Goal: Complete application form

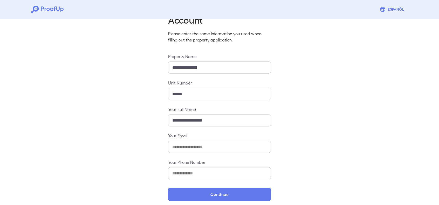
scroll to position [30, 0]
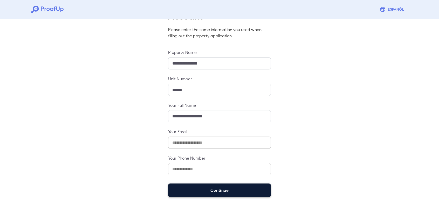
click at [215, 189] on button "Continue" at bounding box center [219, 190] width 103 height 13
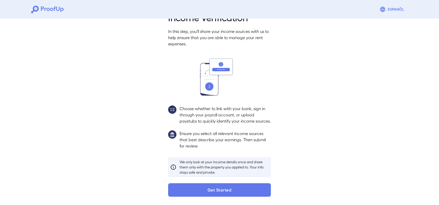
scroll to position [22, 0]
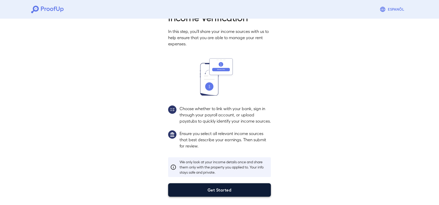
click at [223, 195] on button "Get Started" at bounding box center [219, 189] width 103 height 13
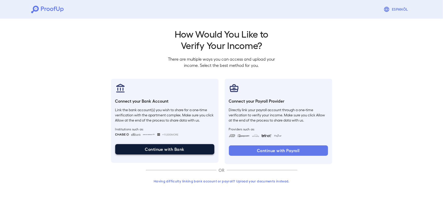
click at [148, 147] on button "Continue with Bank" at bounding box center [164, 149] width 99 height 10
click at [197, 148] on button "Continue with Bank" at bounding box center [164, 149] width 99 height 10
click at [189, 151] on button "Continue with Bank" at bounding box center [164, 149] width 99 height 10
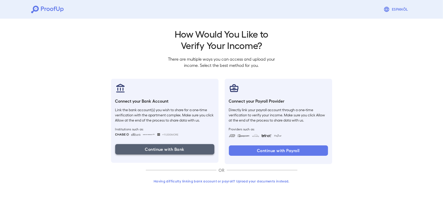
click at [181, 150] on button "Continue with Bank" at bounding box center [164, 149] width 99 height 10
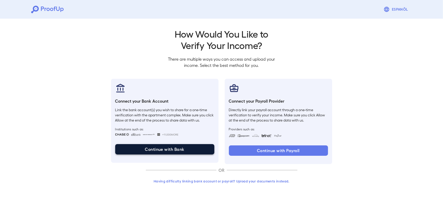
click at [189, 151] on button "Continue with Bank" at bounding box center [164, 149] width 99 height 10
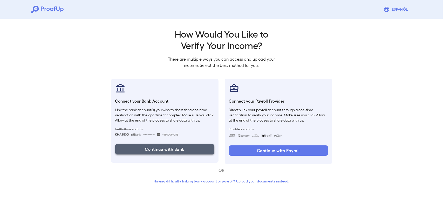
click at [141, 149] on button "Continue with Bank" at bounding box center [164, 149] width 99 height 10
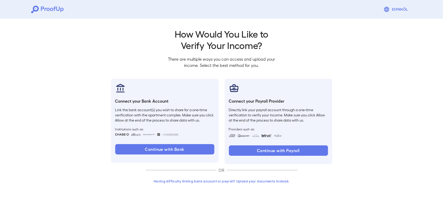
click at [204, 143] on div "Connect your Bank Account Link the bank account(s) you wish to share for a one-…" at bounding box center [164, 121] width 107 height 84
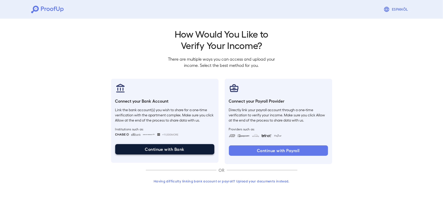
click at [202, 150] on button "Continue with Bank" at bounding box center [164, 149] width 99 height 10
